Goal: Find specific page/section: Find specific page/section

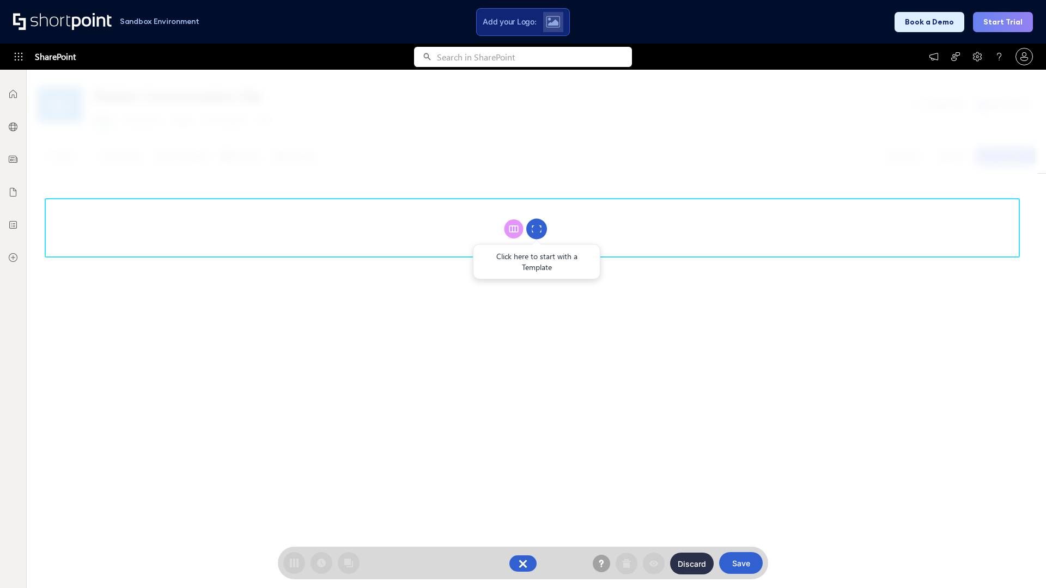
click at [537, 229] on circle at bounding box center [536, 229] width 21 height 21
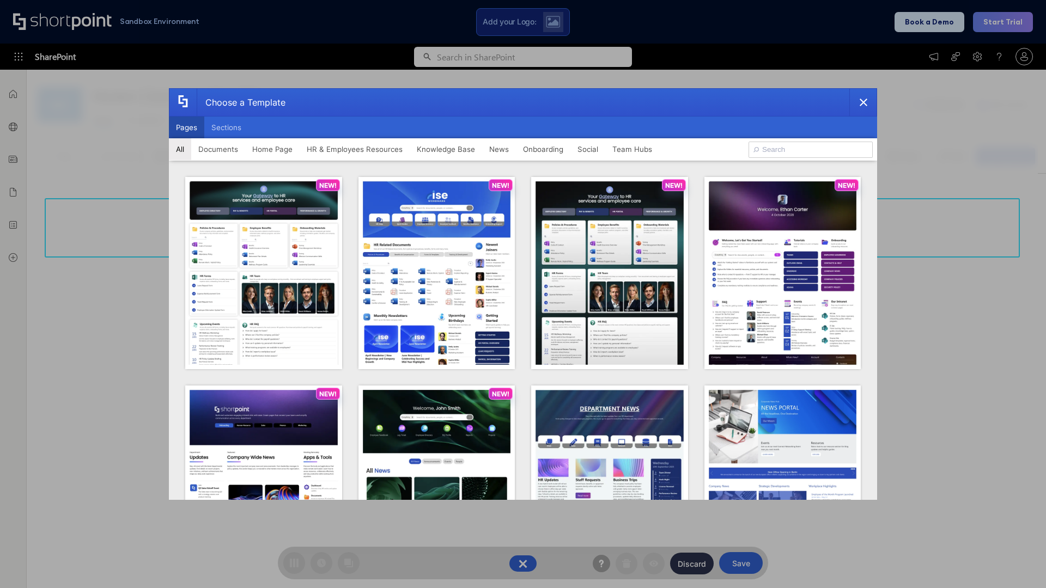
click at [186, 127] on button "Pages" at bounding box center [186, 128] width 35 height 22
type input "News Portal 1"
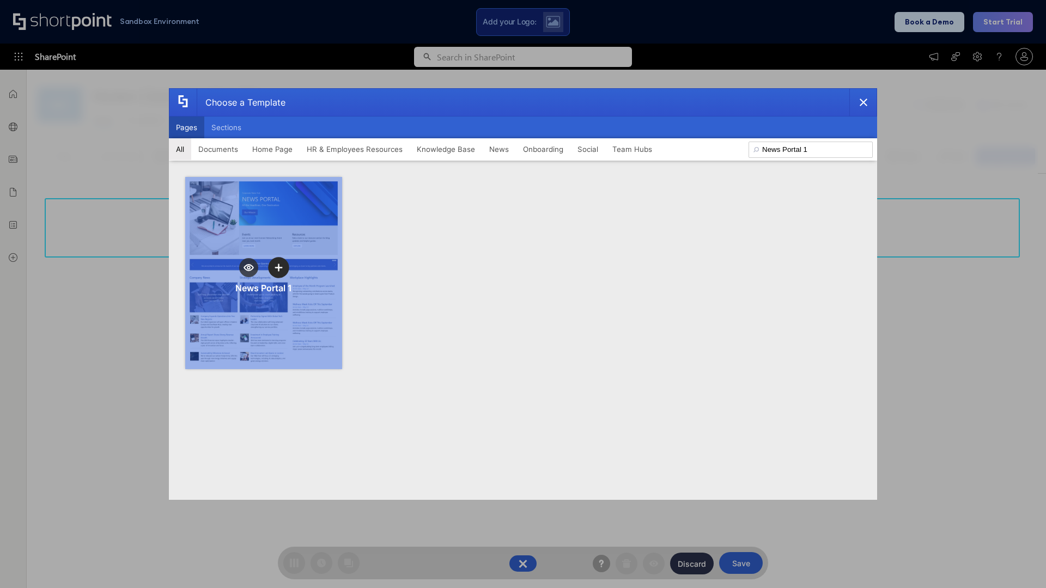
click at [278, 267] on icon "template selector" at bounding box center [279, 268] width 8 height 8
